Goal: Task Accomplishment & Management: Complete application form

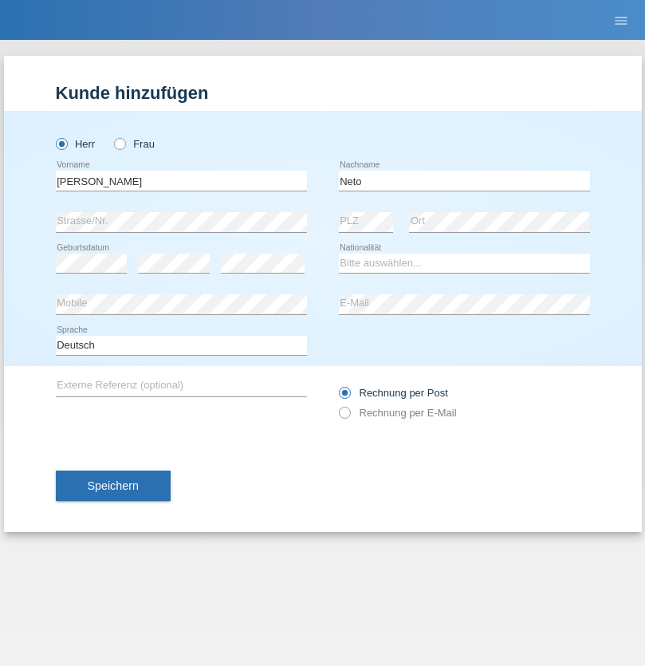
type input "Neto"
select select "CH"
radio input "true"
click at [181, 180] on input "text" at bounding box center [181, 181] width 251 height 20
type input "Nicolas"
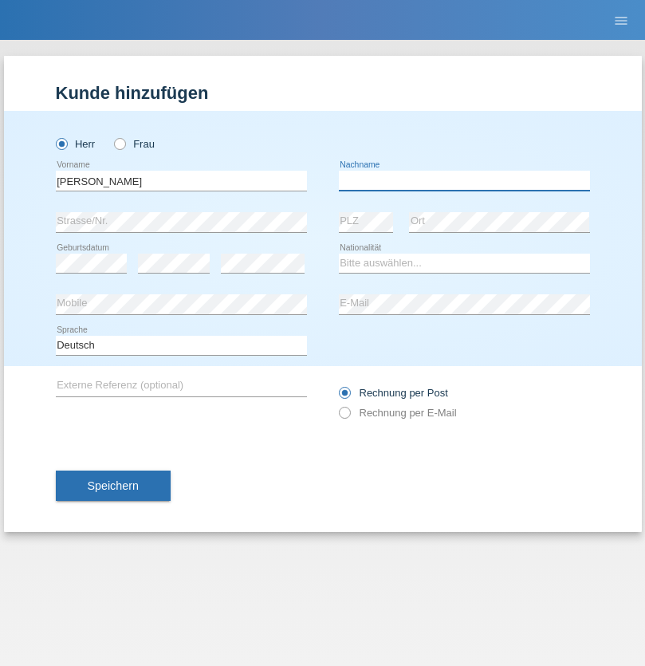
click at [464, 180] on input "text" at bounding box center [464, 181] width 251 height 20
type input "Meier"
select select "CH"
radio input "true"
click at [181, 180] on input "text" at bounding box center [181, 181] width 251 height 20
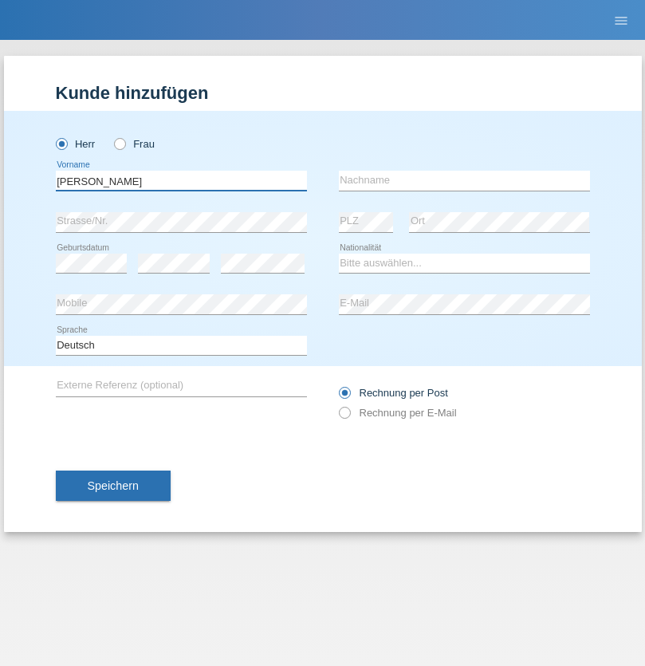
type input "David"
click at [464, 180] on input "text" at bounding box center [464, 181] width 251 height 20
type input "Nydegger"
select select "CH"
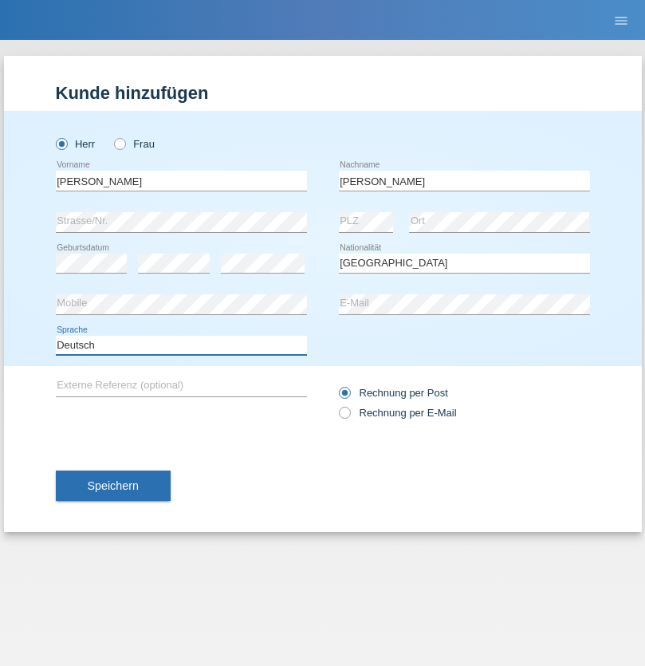
select select "en"
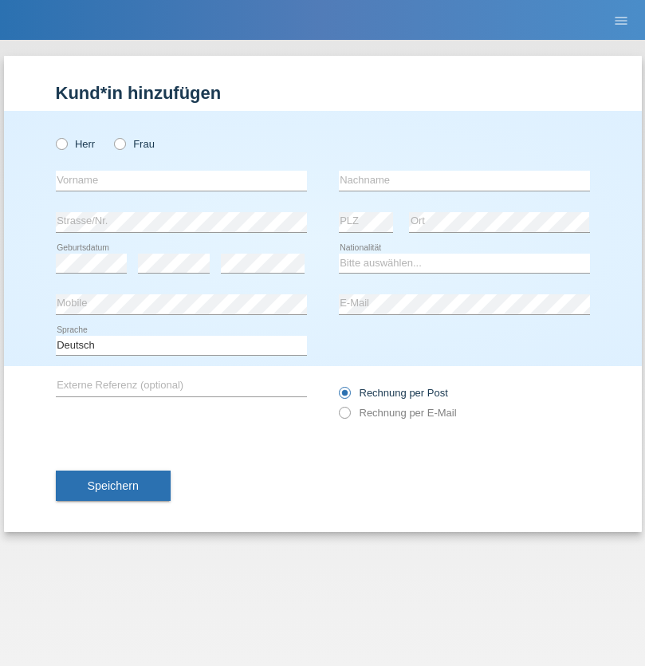
radio input "true"
click at [181, 180] on input "text" at bounding box center [181, 181] width 251 height 20
type input "[PERSON_NAME]"
click at [464, 180] on input "text" at bounding box center [464, 181] width 251 height 20
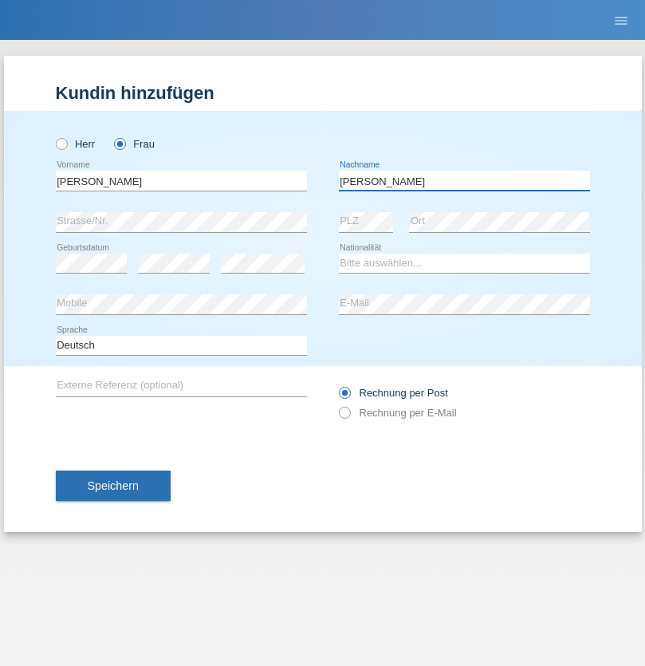
type input "Nydegger"
select select "CH"
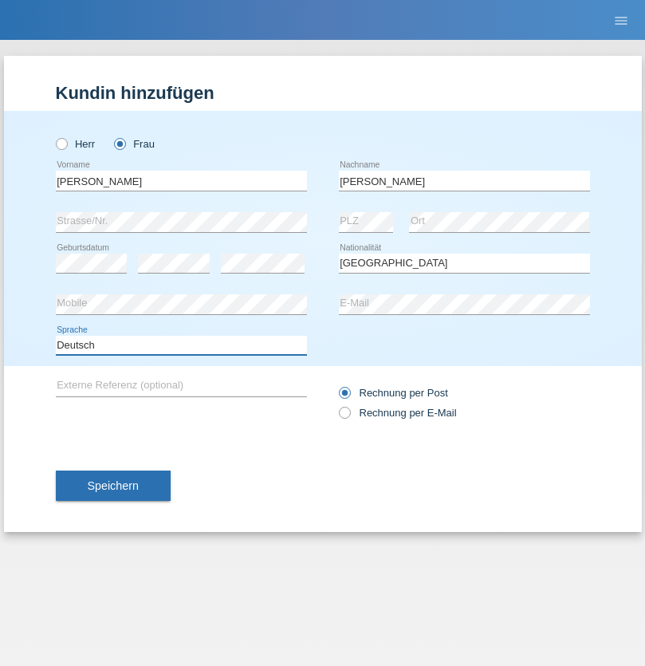
select select "en"
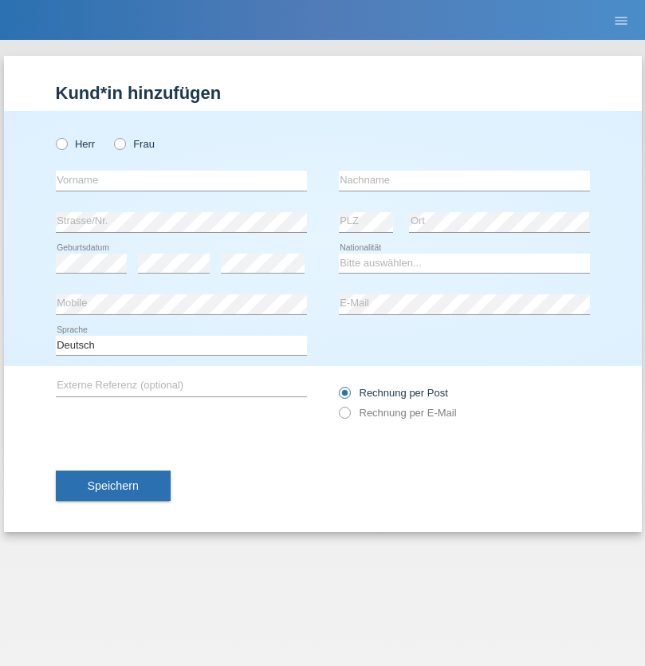
radio input "true"
click at [181, 180] on input "text" at bounding box center [181, 181] width 251 height 20
type input "Goekhan"
click at [464, 180] on input "text" at bounding box center [464, 181] width 251 height 20
type input "Akarsu"
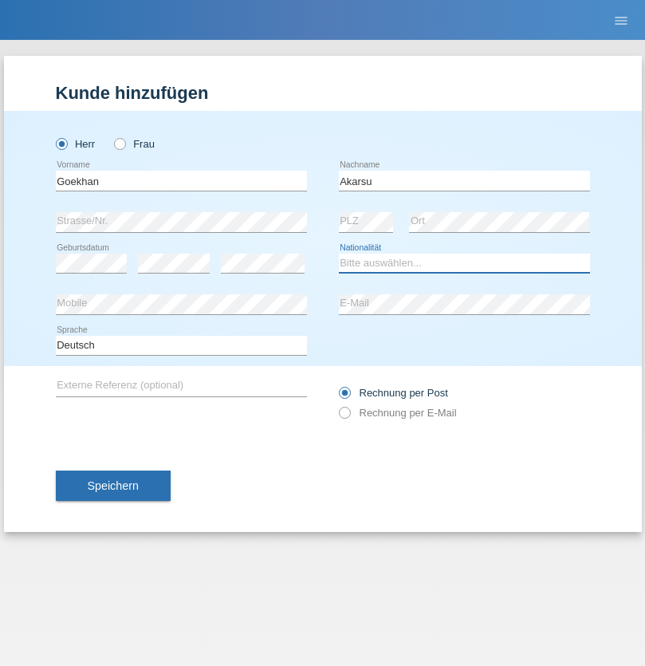
select select "AT"
select select "C"
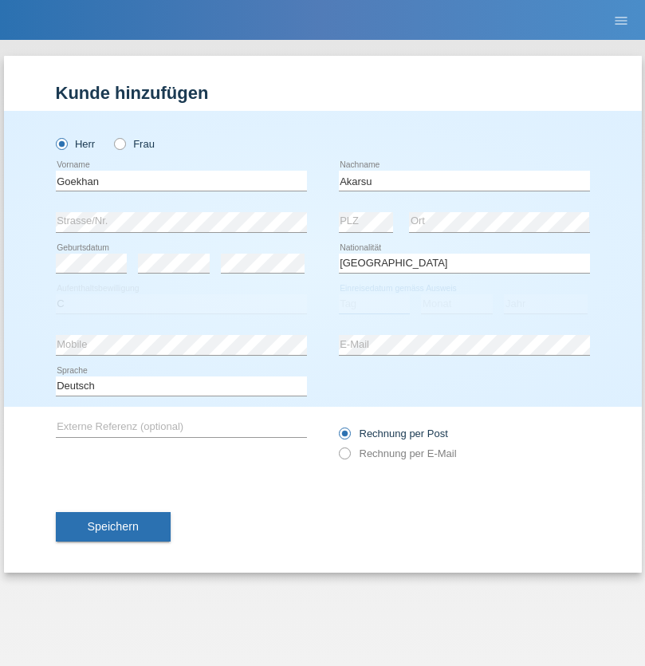
select select "01"
select select "05"
select select "2021"
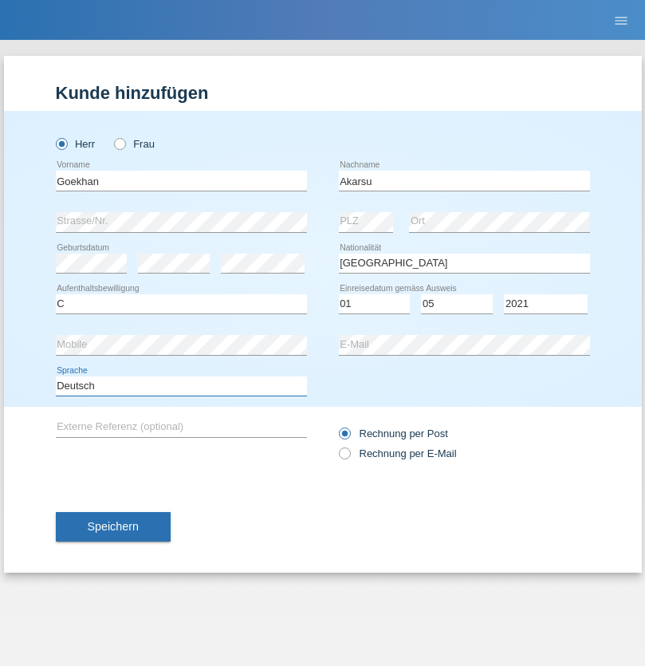
select select "en"
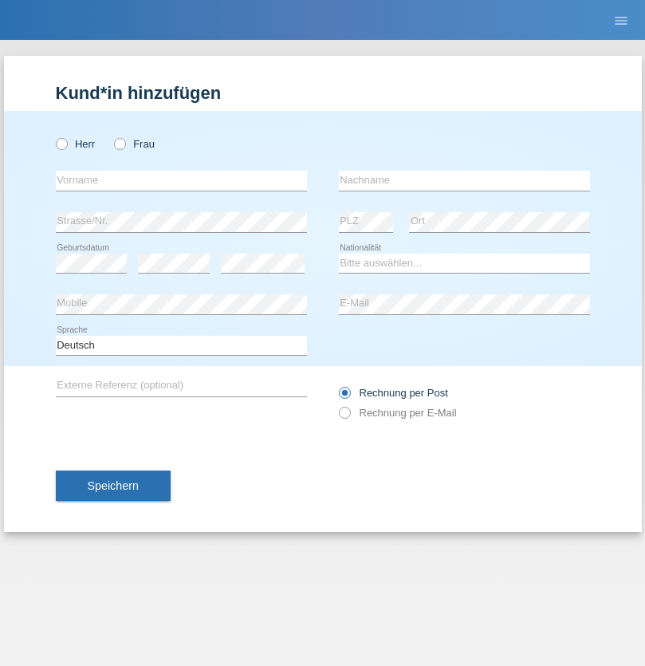
radio input "true"
click at [181, 180] on input "text" at bounding box center [181, 181] width 251 height 20
type input "Daniele"
click at [464, 180] on input "text" at bounding box center [464, 181] width 251 height 20
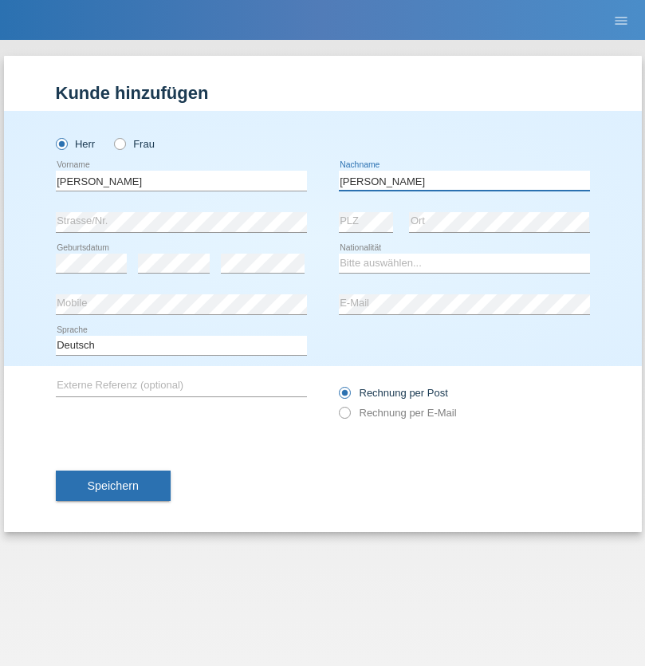
type input "Daniele"
select select "IT"
select select "C"
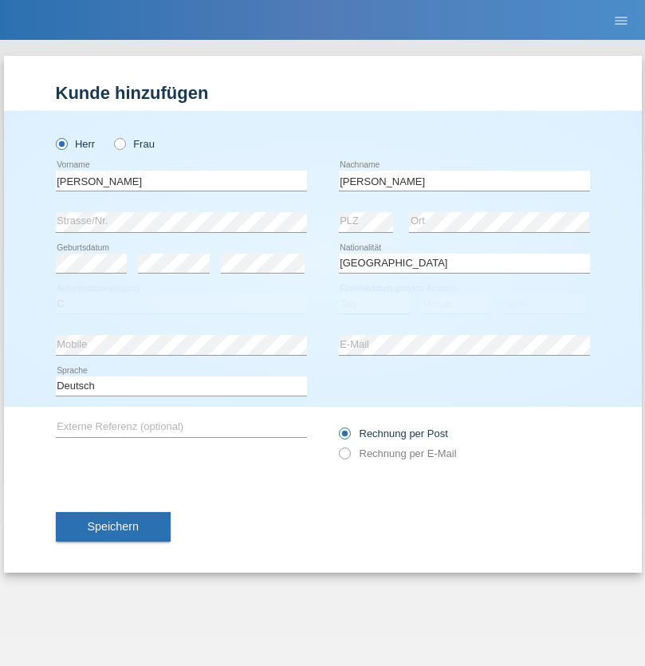
select select "22"
select select "06"
select select "1964"
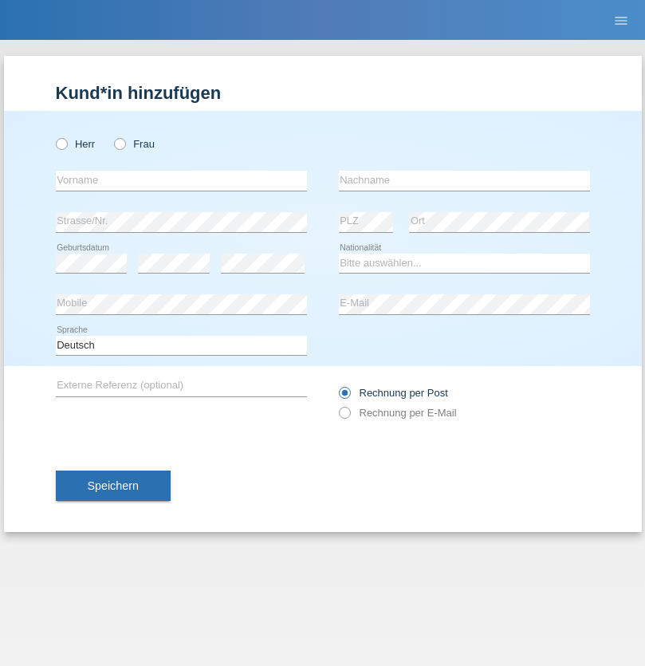
radio input "true"
click at [181, 180] on input "text" at bounding box center [181, 181] width 251 height 20
type input "Carnevale"
click at [464, 180] on input "text" at bounding box center [464, 181] width 251 height 20
type input "Alessio"
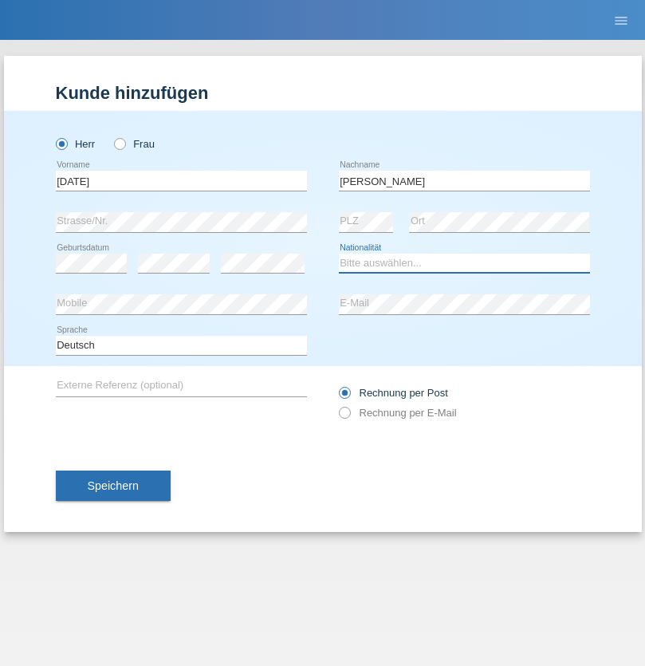
select select "IT"
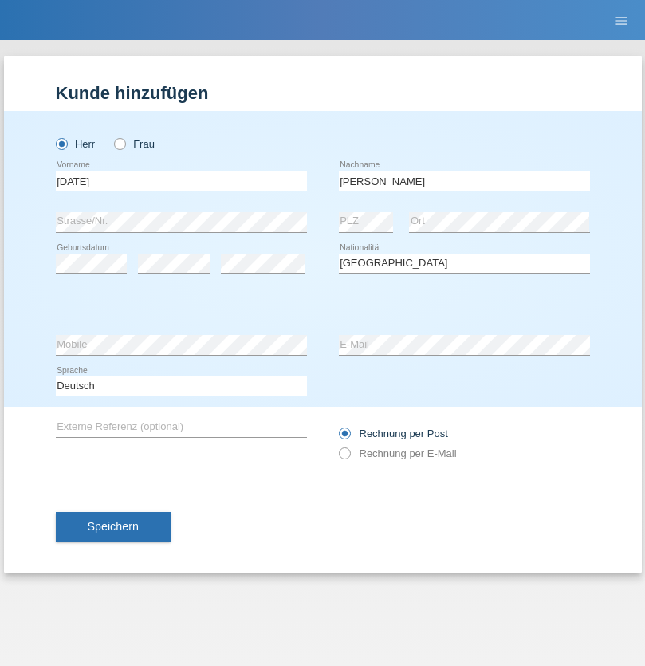
select select "C"
select select "01"
select select "05"
select select "2021"
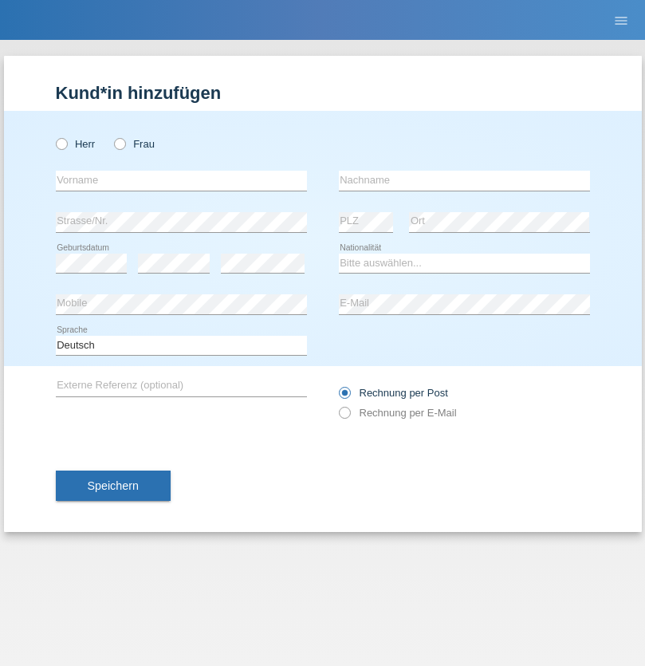
radio input "true"
click at [181, 180] on input "text" at bounding box center [181, 181] width 251 height 20
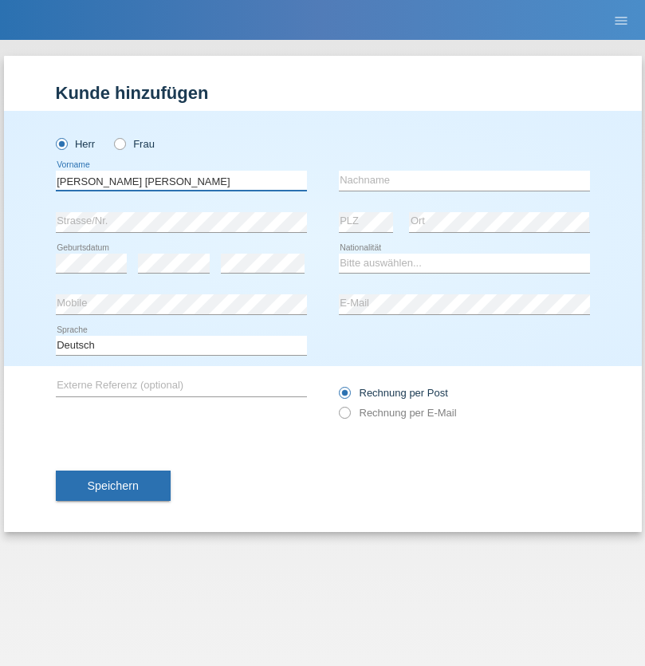
type input "Claudiu Marian"
click at [464, 180] on input "text" at bounding box center [464, 181] width 251 height 20
type input "Cislariu"
select select "CH"
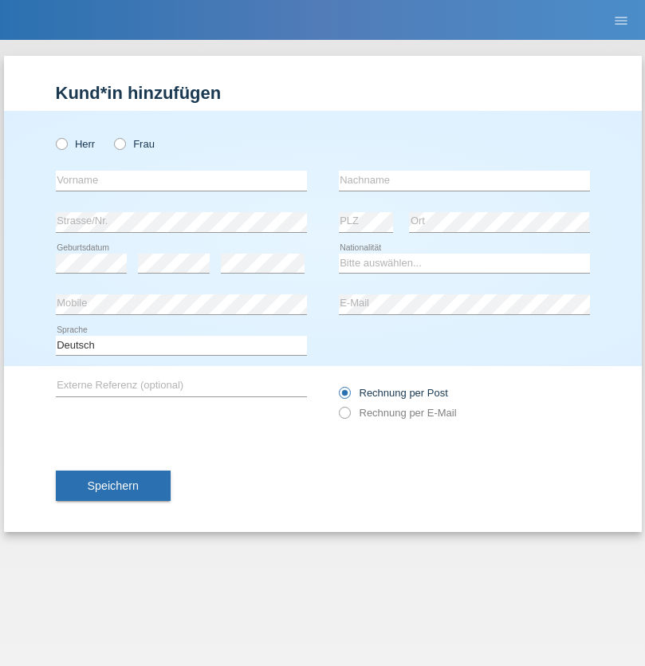
radio input "true"
select select "CH"
radio input "true"
click at [181, 180] on input "text" at bounding box center [181, 181] width 251 height 20
type input "[PERSON_NAME]"
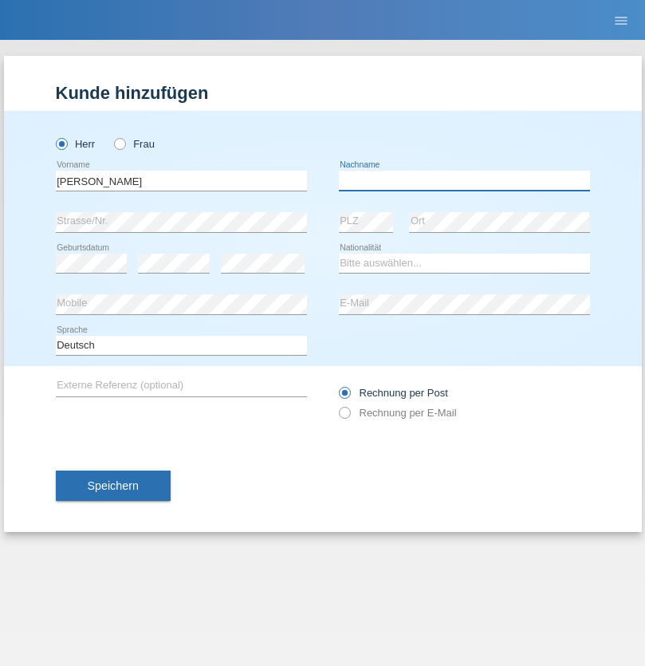
click at [464, 180] on input "text" at bounding box center [464, 181] width 251 height 20
type input "Kappelmayer"
select select "MG"
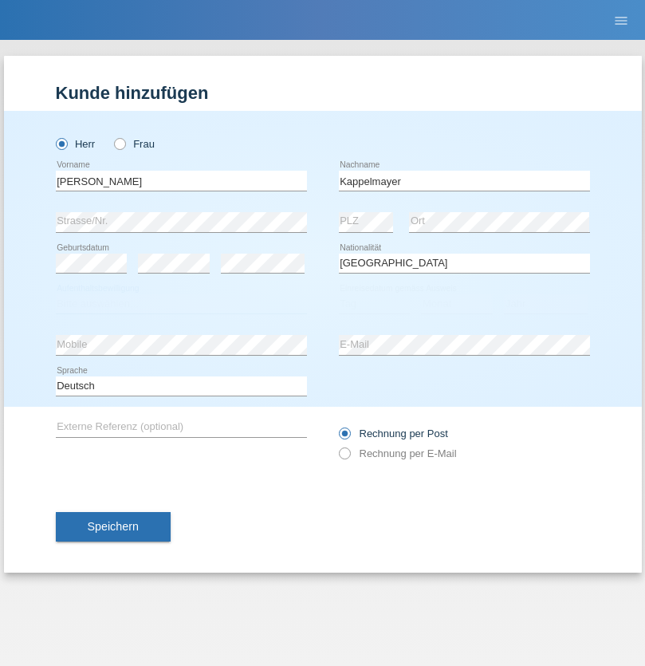
select select "C"
select select "01"
select select "09"
select select "2021"
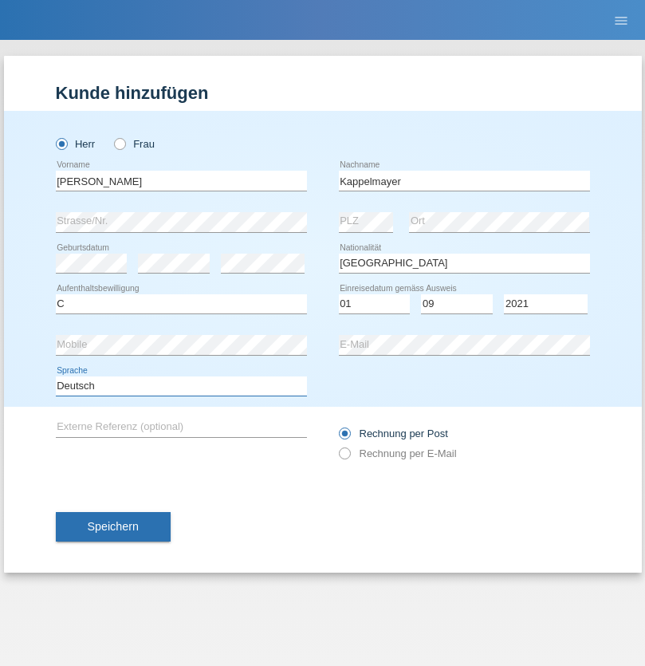
select select "en"
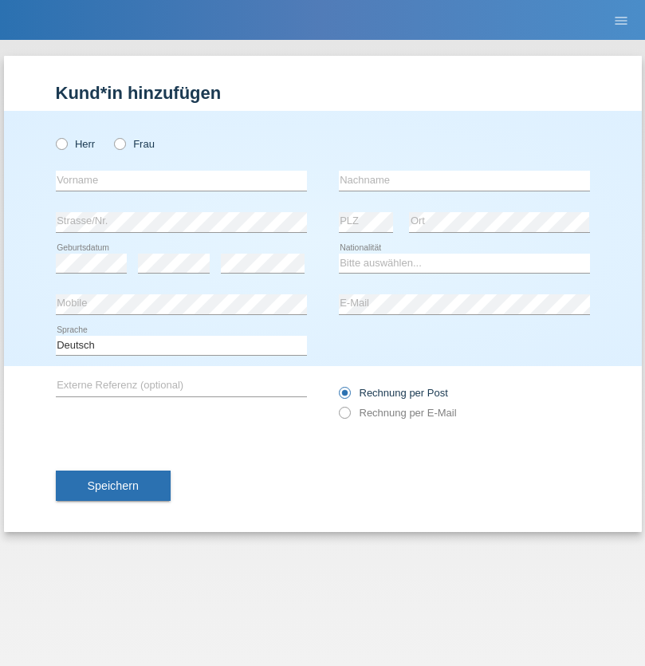
radio input "true"
click at [181, 180] on input "text" at bounding box center [181, 181] width 251 height 20
type input "firat"
click at [464, 180] on input "text" at bounding box center [464, 181] width 251 height 20
type input "kara"
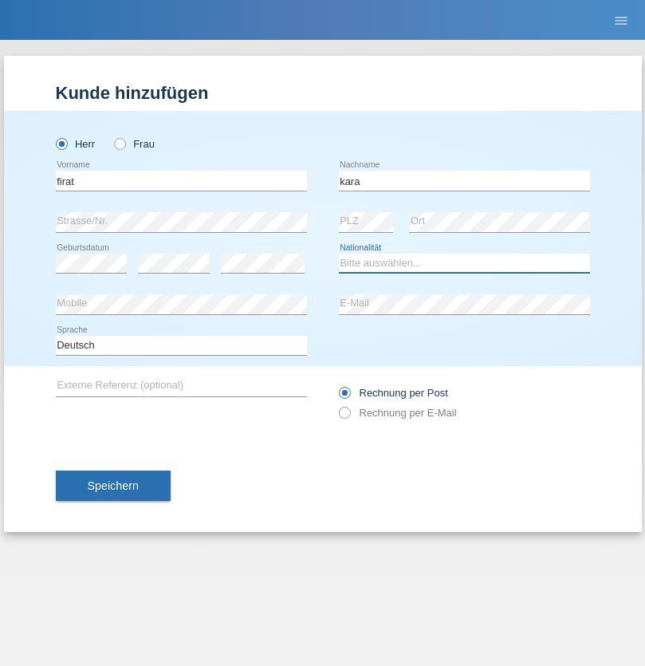
select select "CH"
radio input "true"
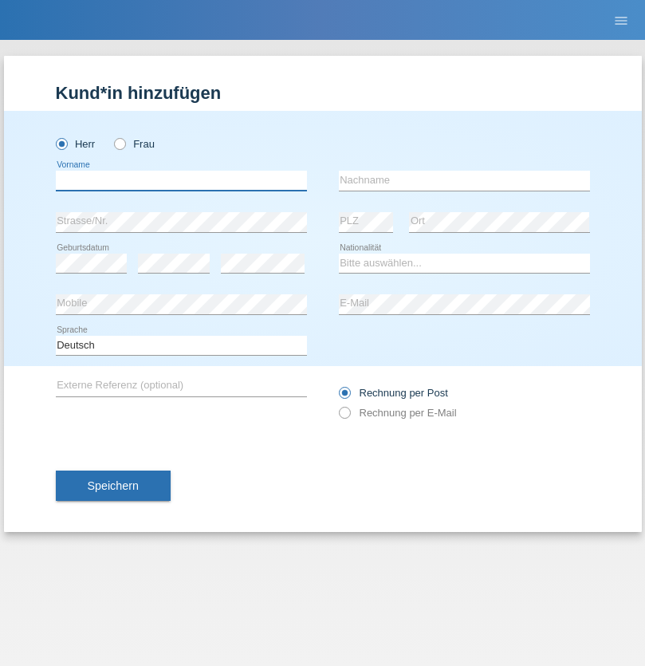
click at [181, 180] on input "text" at bounding box center [181, 181] width 251 height 20
type input "[PERSON_NAME]"
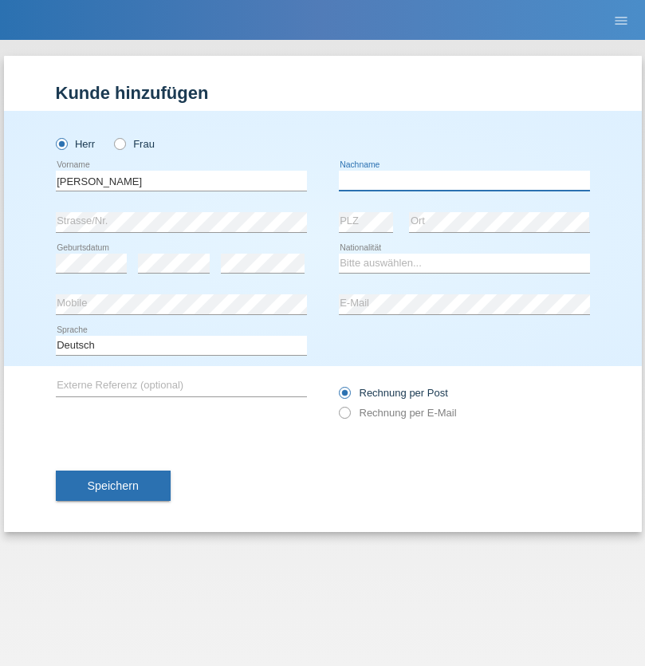
click at [464, 180] on input "text" at bounding box center [464, 181] width 251 height 20
type input "Panda nzinga"
select select "MN"
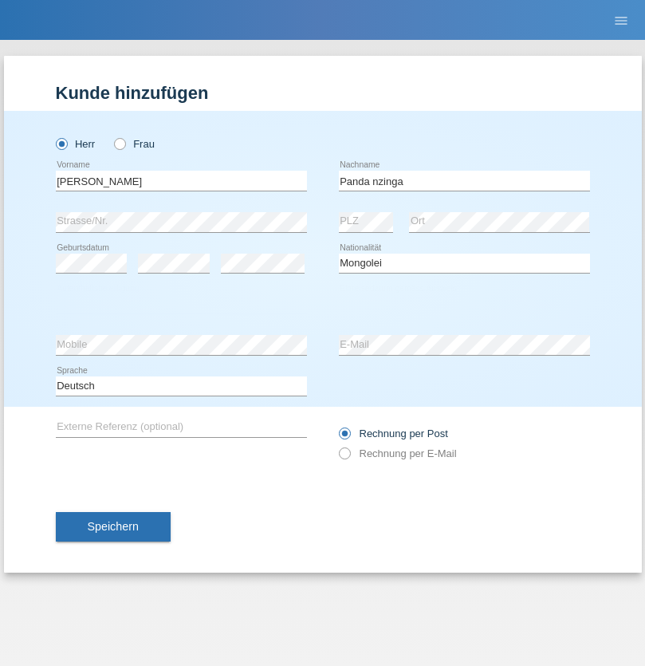
select select "C"
select select "28"
select select "11"
select select "2001"
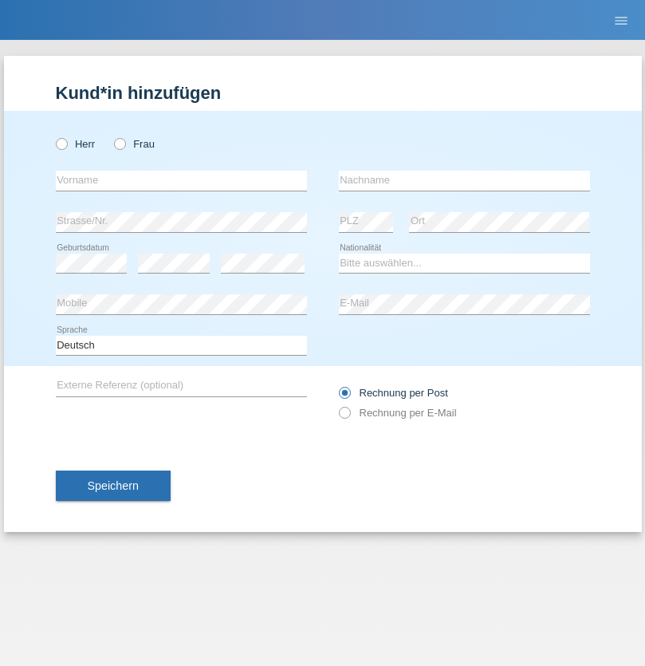
radio input "true"
select select "HU"
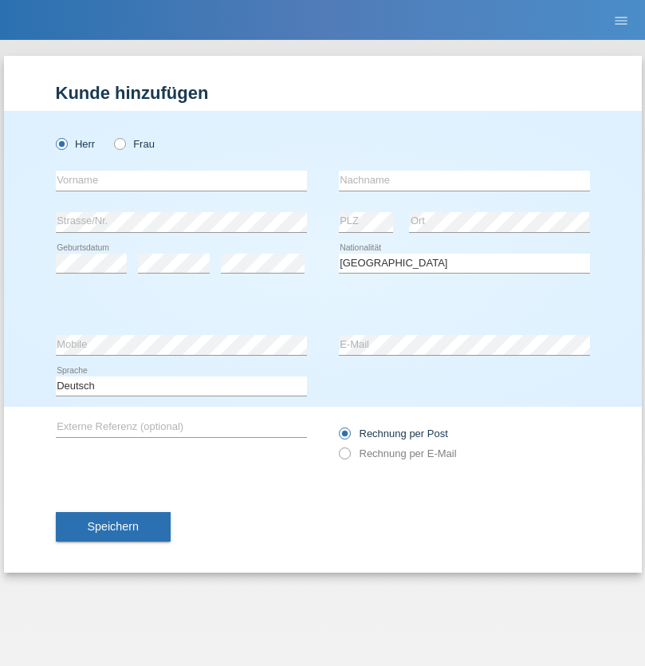
select select "C"
select select "30"
select select "10"
select select "2021"
